Goal: Feedback & Contribution: Leave review/rating

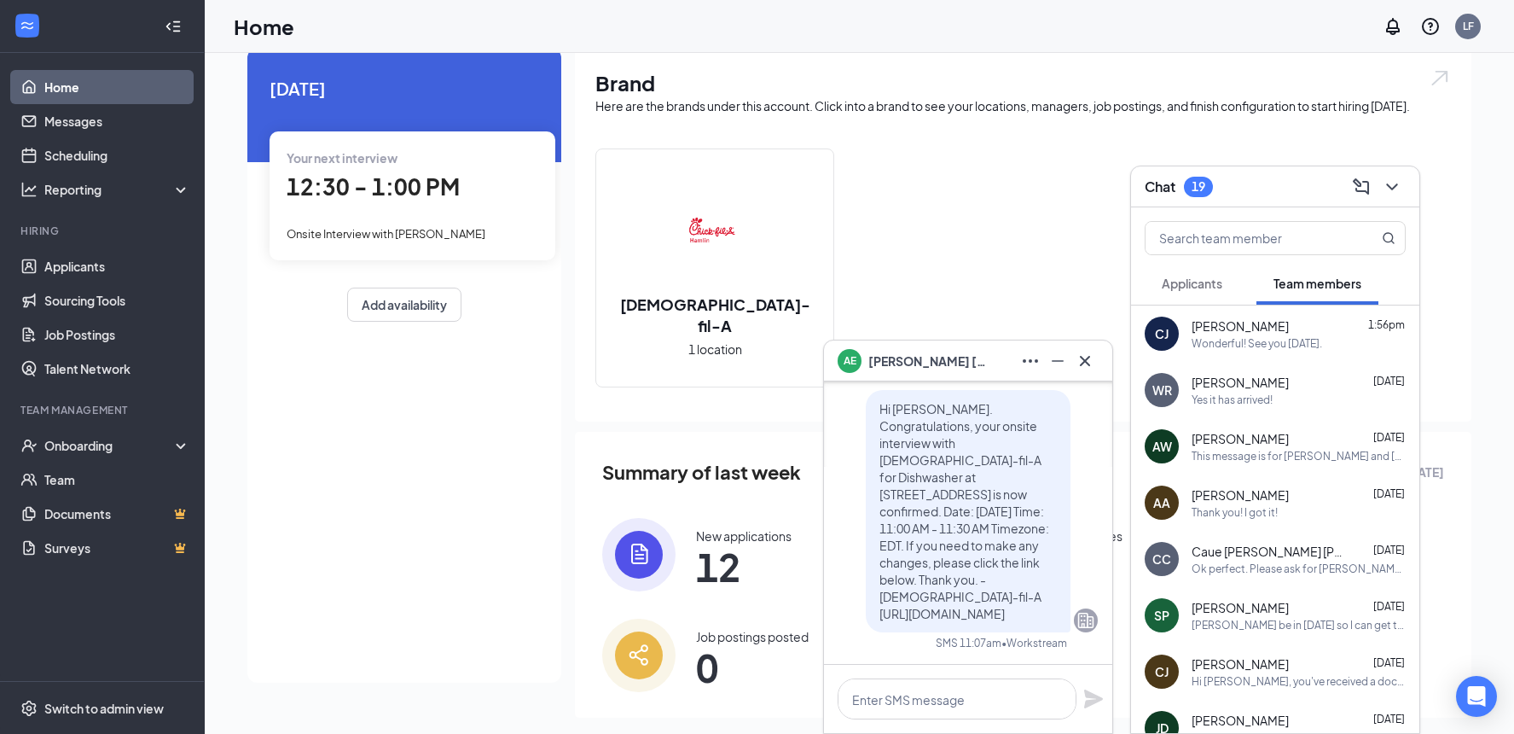
scroll to position [73, 0]
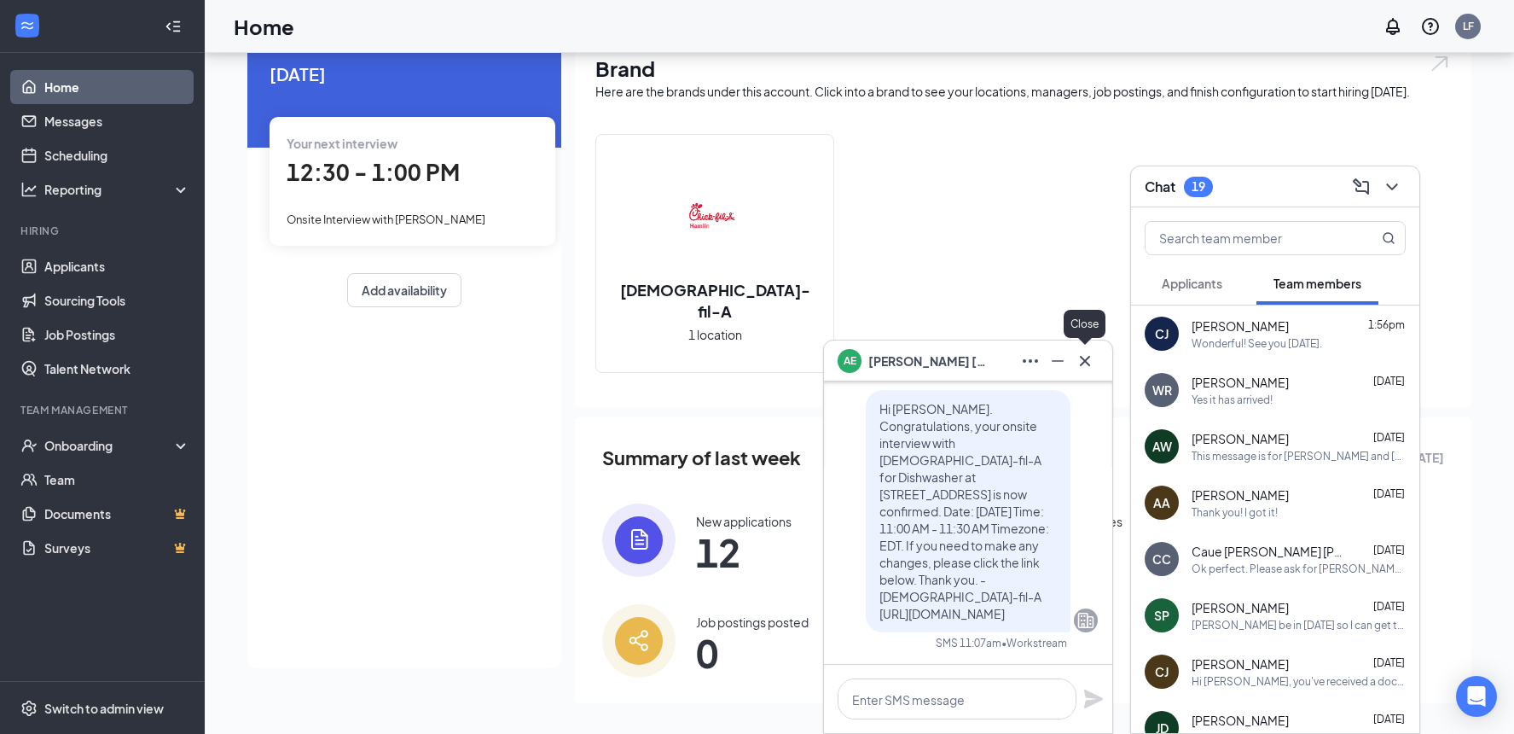
click at [1086, 366] on icon "Cross" at bounding box center [1085, 361] width 20 height 20
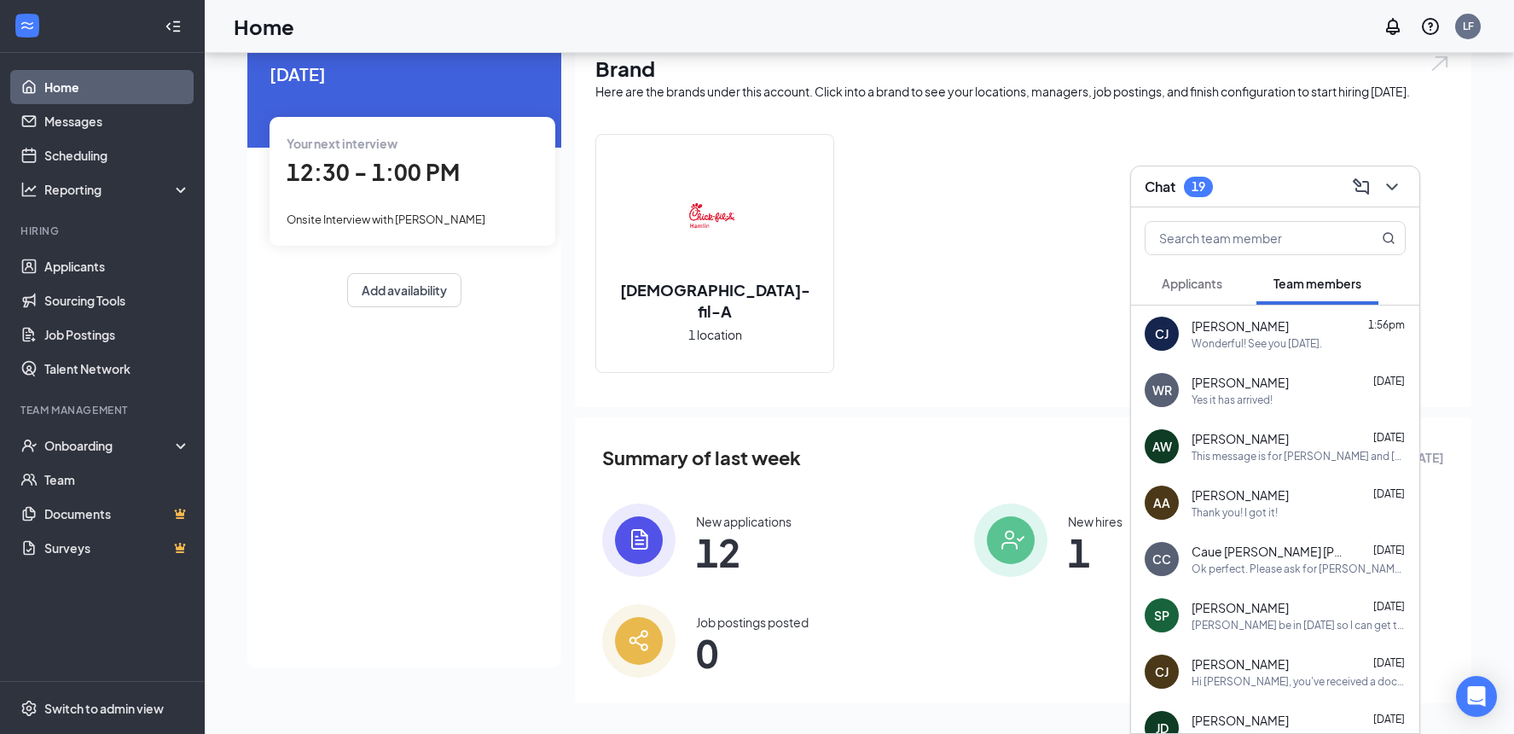
click at [1214, 435] on span "[PERSON_NAME]" at bounding box center [1240, 438] width 97 height 17
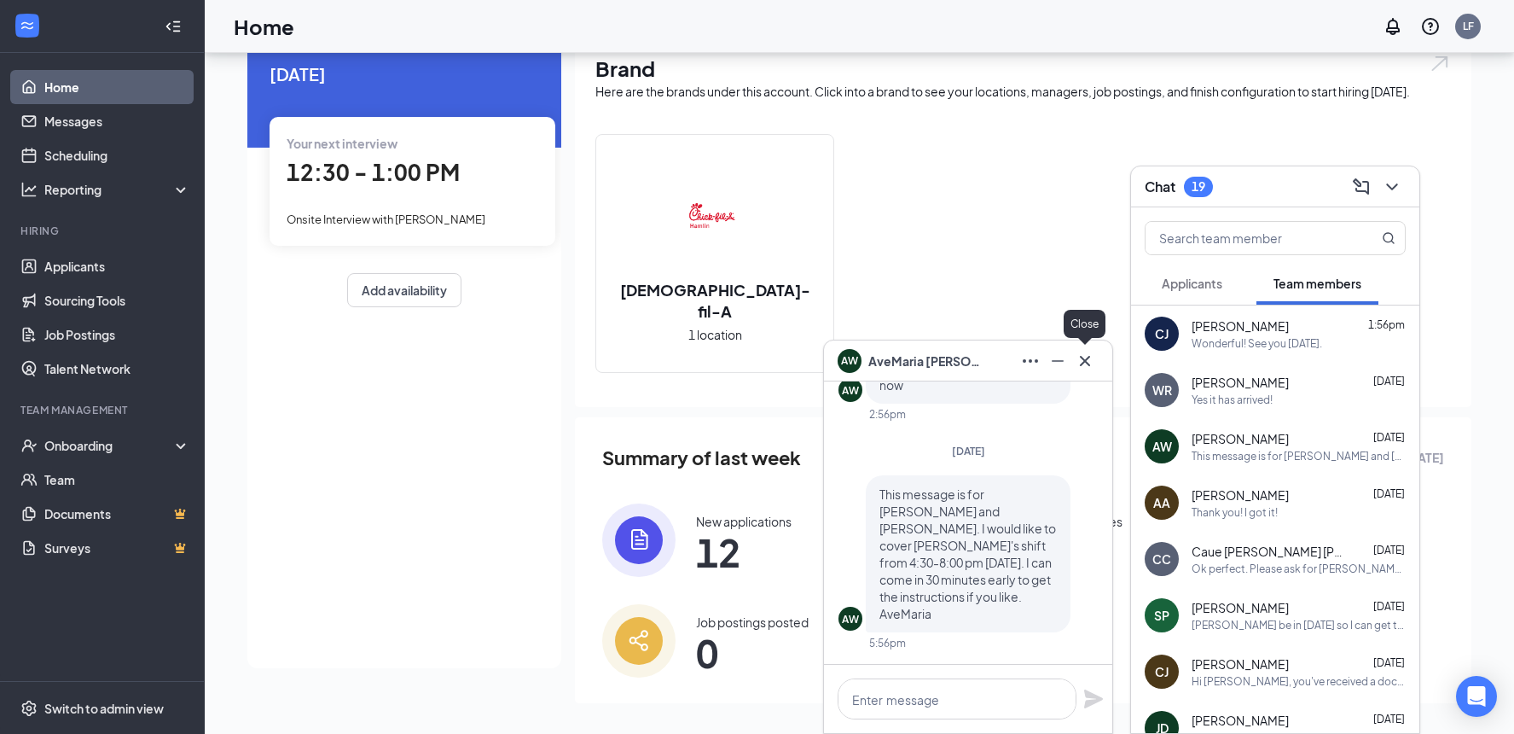
click at [1091, 363] on icon "Cross" at bounding box center [1085, 361] width 20 height 20
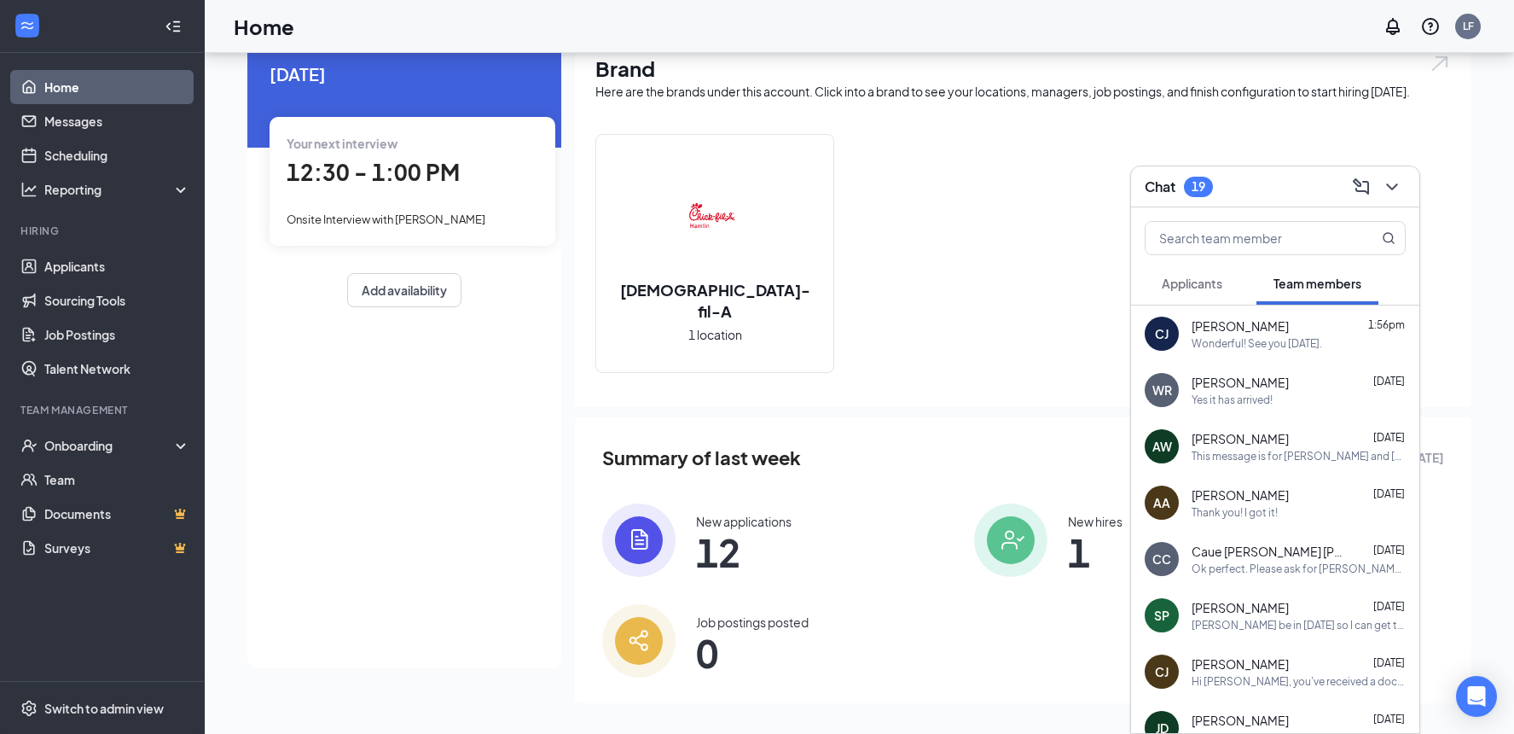
click at [375, 164] on span "12:30 - 1:00 PM" at bounding box center [373, 172] width 173 height 28
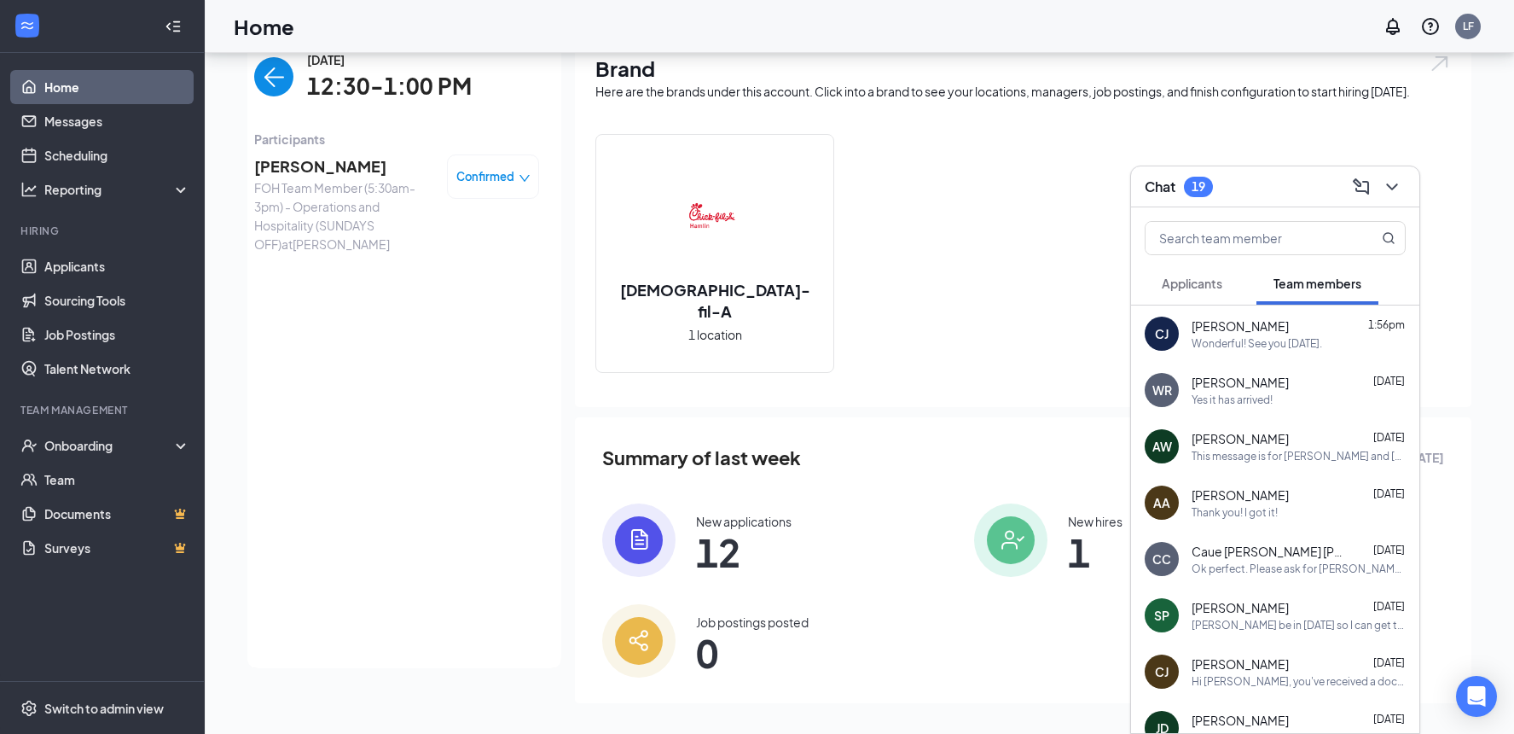
click at [302, 165] on span "[PERSON_NAME]" at bounding box center [343, 166] width 179 height 24
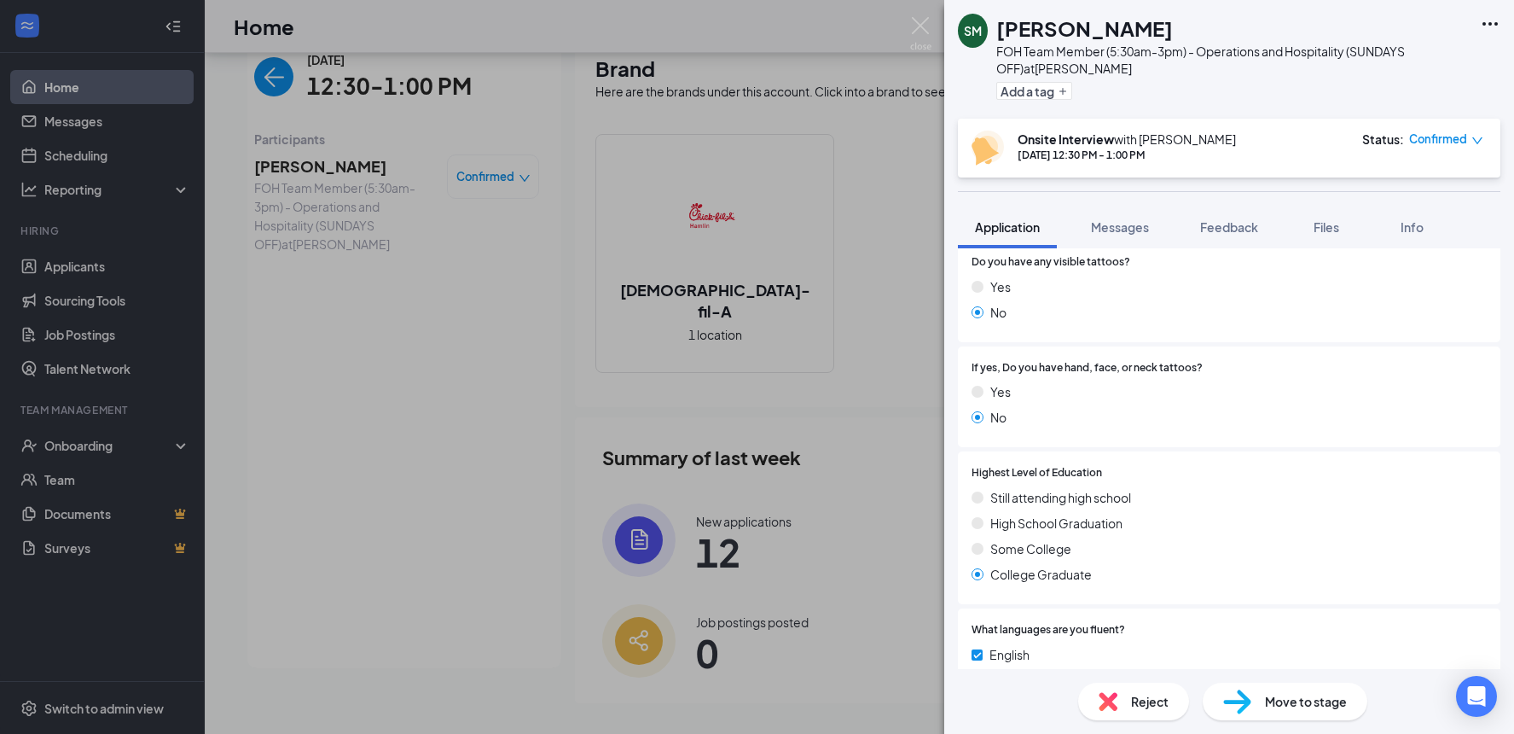
scroll to position [735, 0]
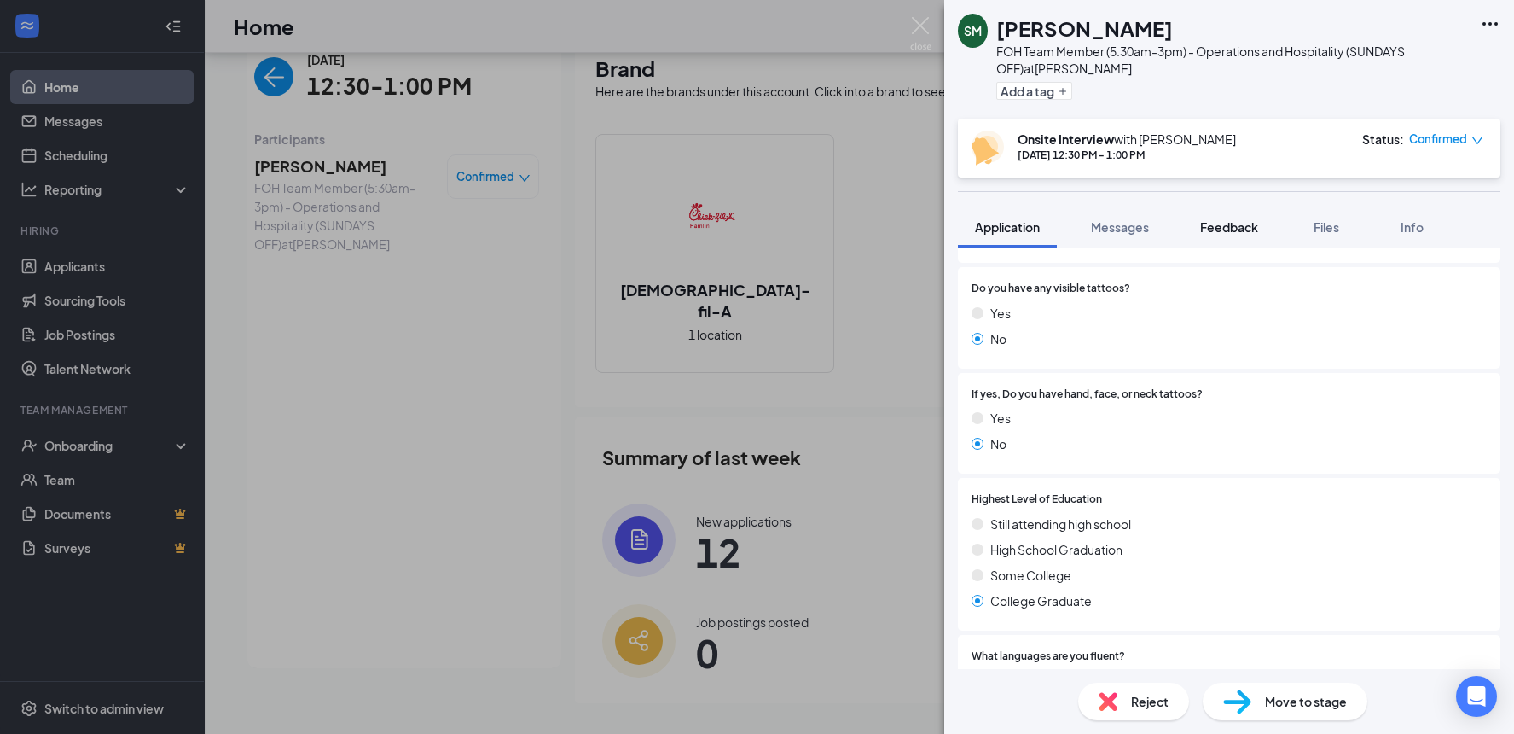
click at [1222, 222] on span "Feedback" at bounding box center [1229, 226] width 58 height 15
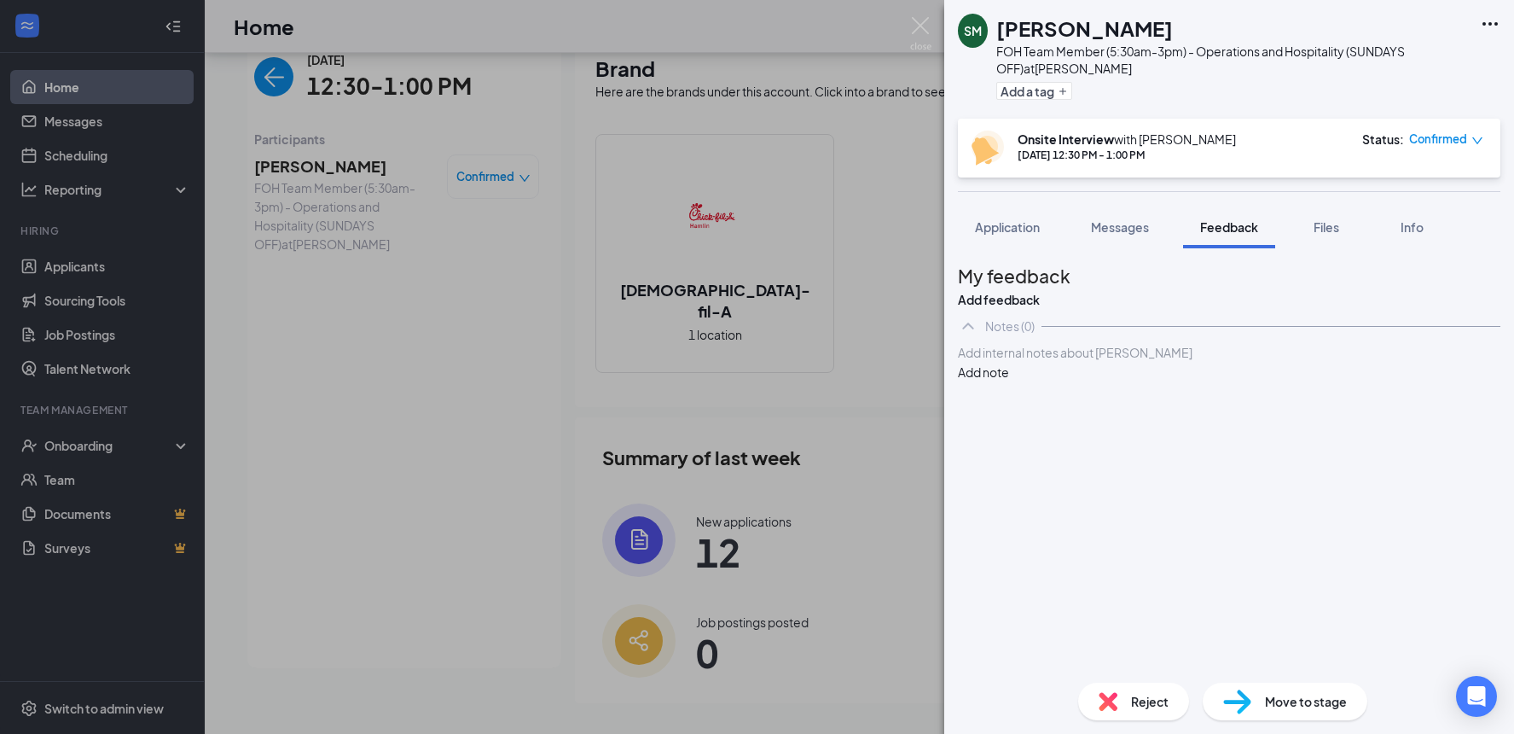
click at [1146, 362] on div at bounding box center [1229, 353] width 541 height 18
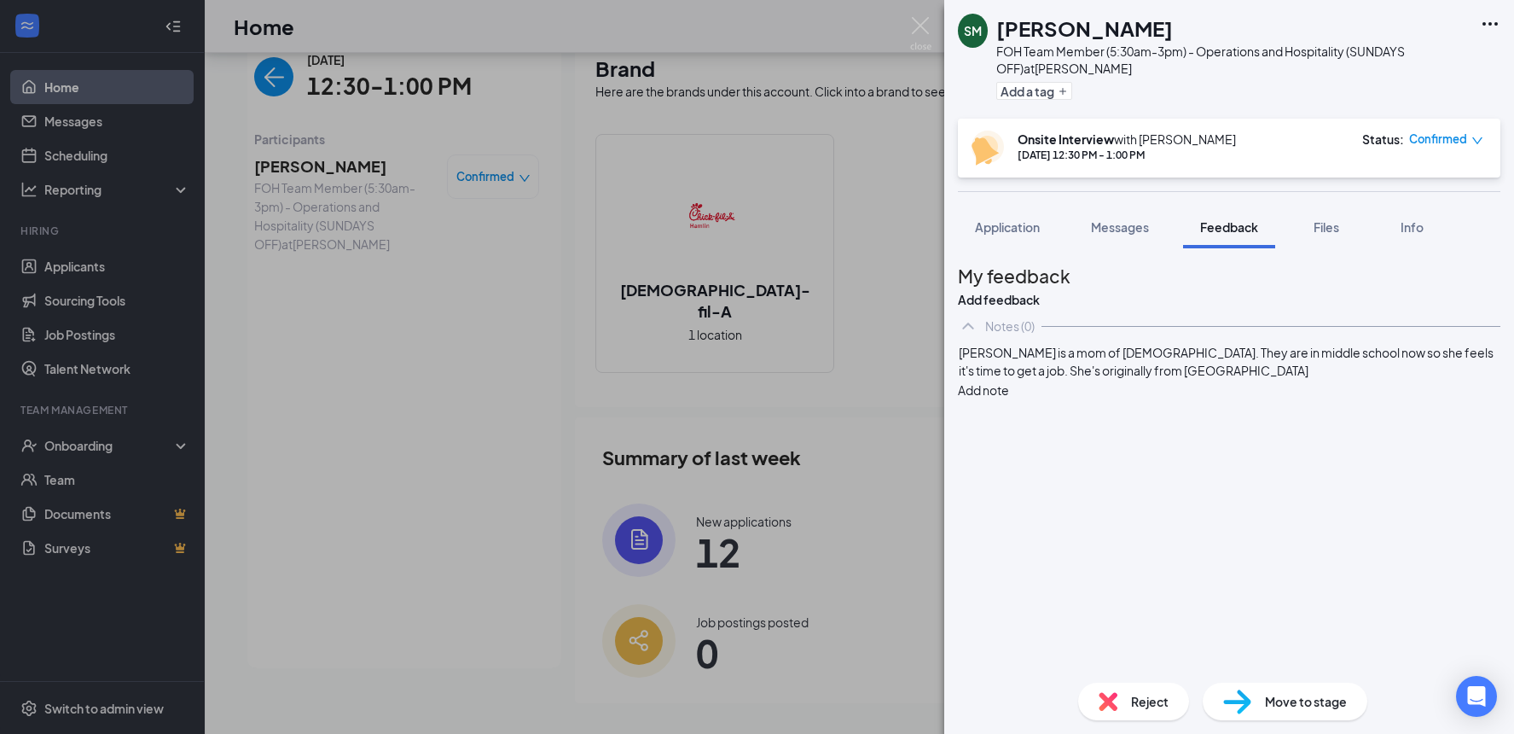
click at [1182, 378] on span "[PERSON_NAME] is a mom of [DEMOGRAPHIC_DATA]. They are in middle school now so …" at bounding box center [1227, 361] width 537 height 33
click at [1211, 380] on div "[PERSON_NAME] is a mom of [DEMOGRAPHIC_DATA]. They are in middle school now so …" at bounding box center [1229, 362] width 541 height 36
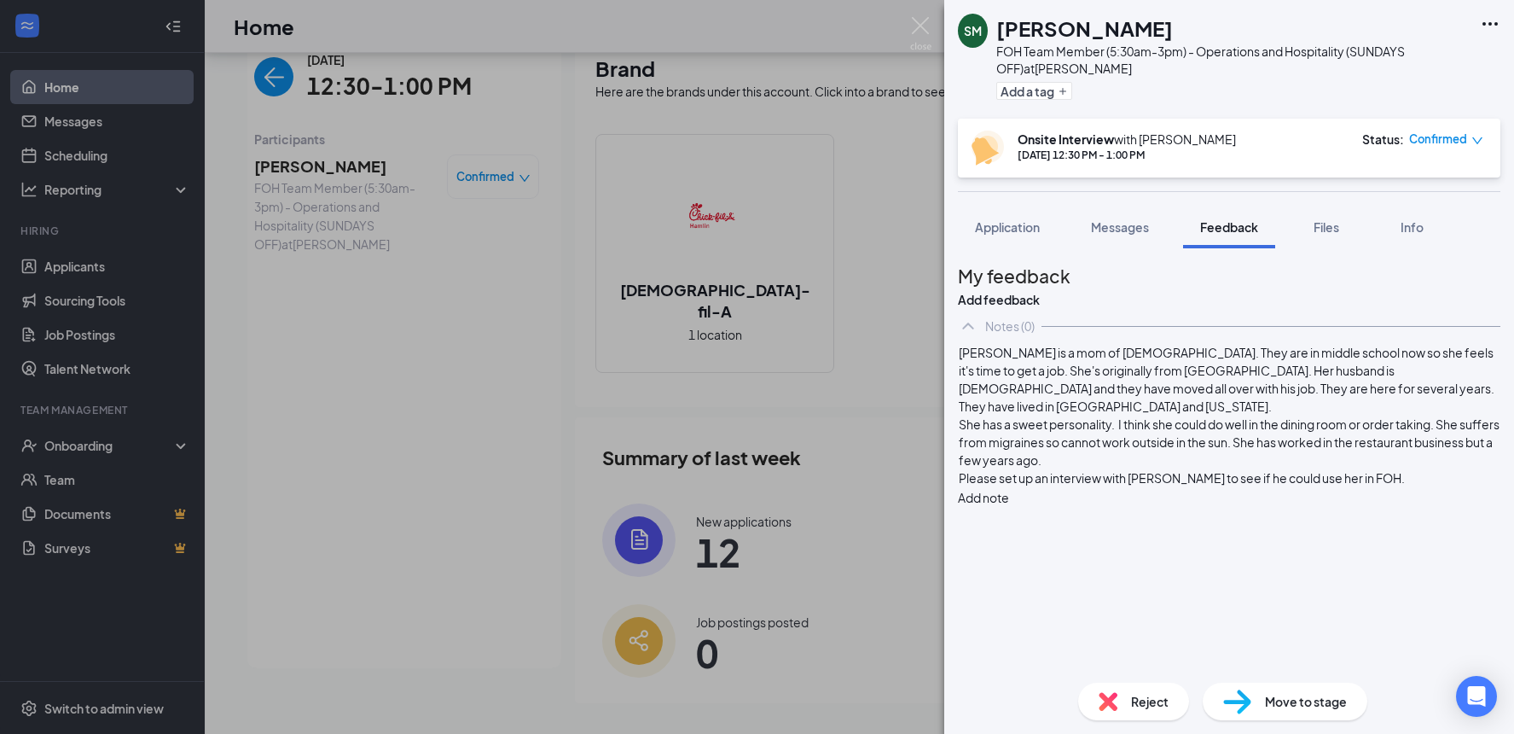
click at [1009, 488] on button "Add note" at bounding box center [983, 497] width 51 height 19
